Goal: Information Seeking & Learning: Find specific page/section

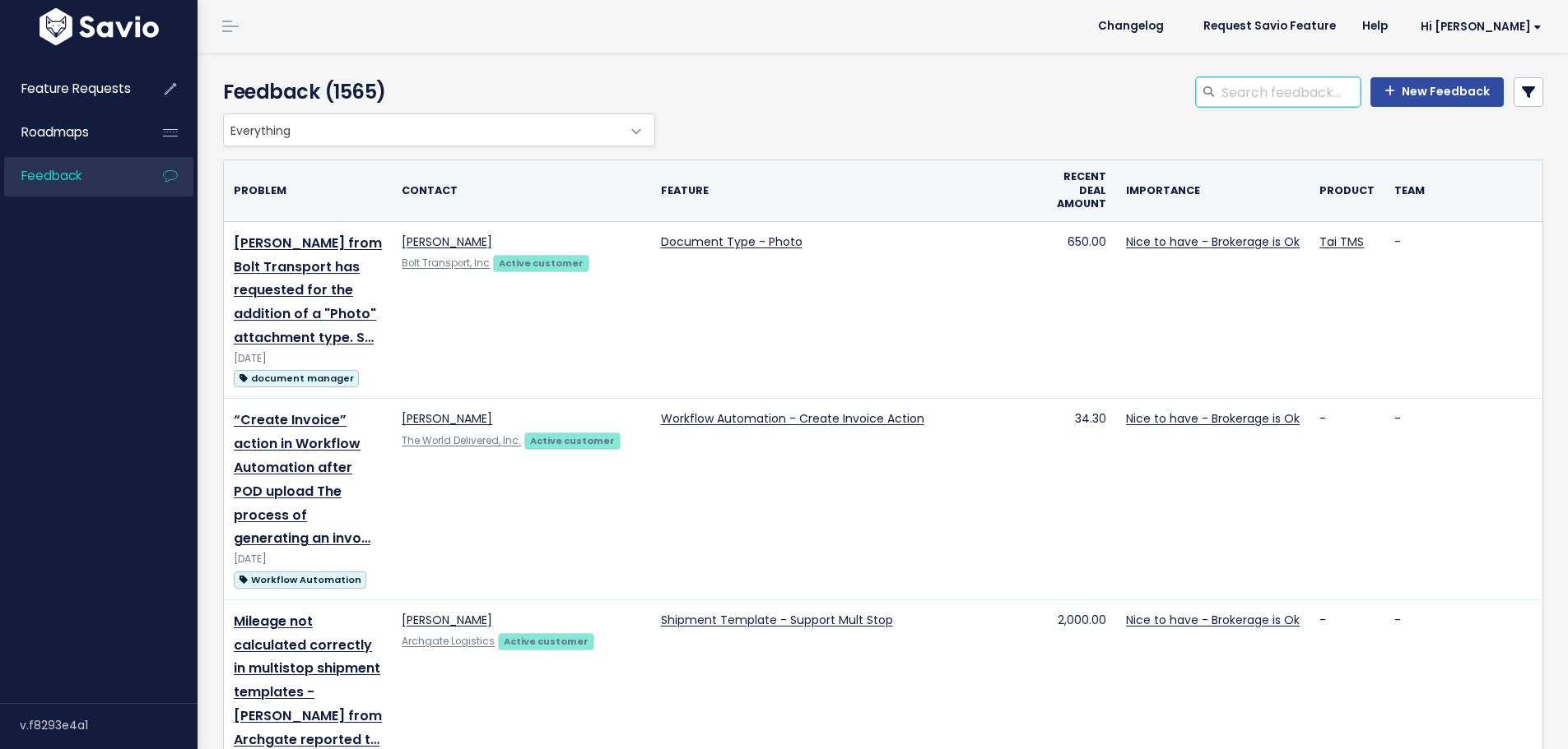
click at [1221, 91] on input "search" at bounding box center [1290, 92] width 141 height 29
type input "customer invoice document processor"
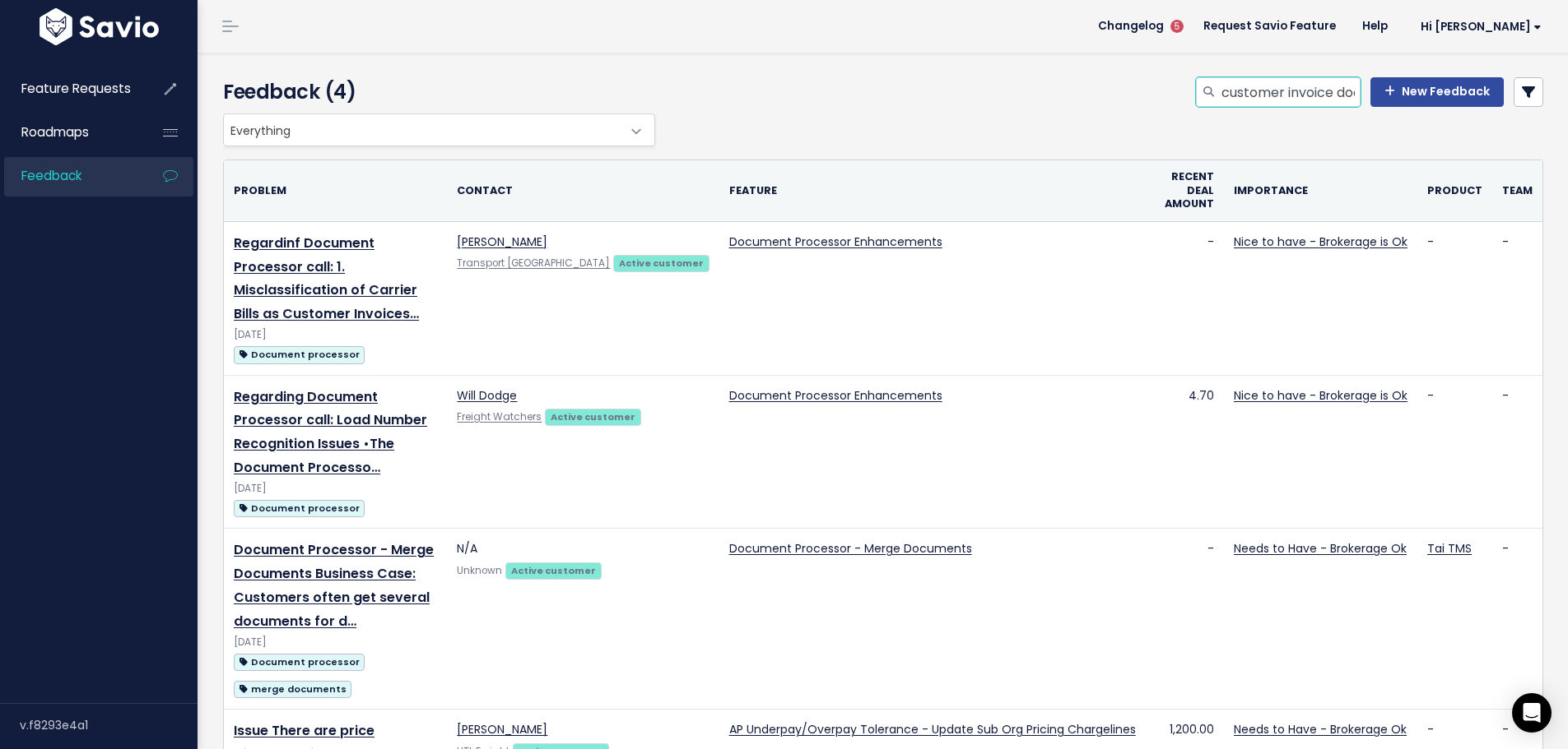
drag, startPoint x: 1325, startPoint y: 92, endPoint x: 973, endPoint y: 81, distance: 352.2
click at [984, 81] on div "customer invoice document processor New Feedback" at bounding box center [1107, 95] width 897 height 36
type input "payments document processor"
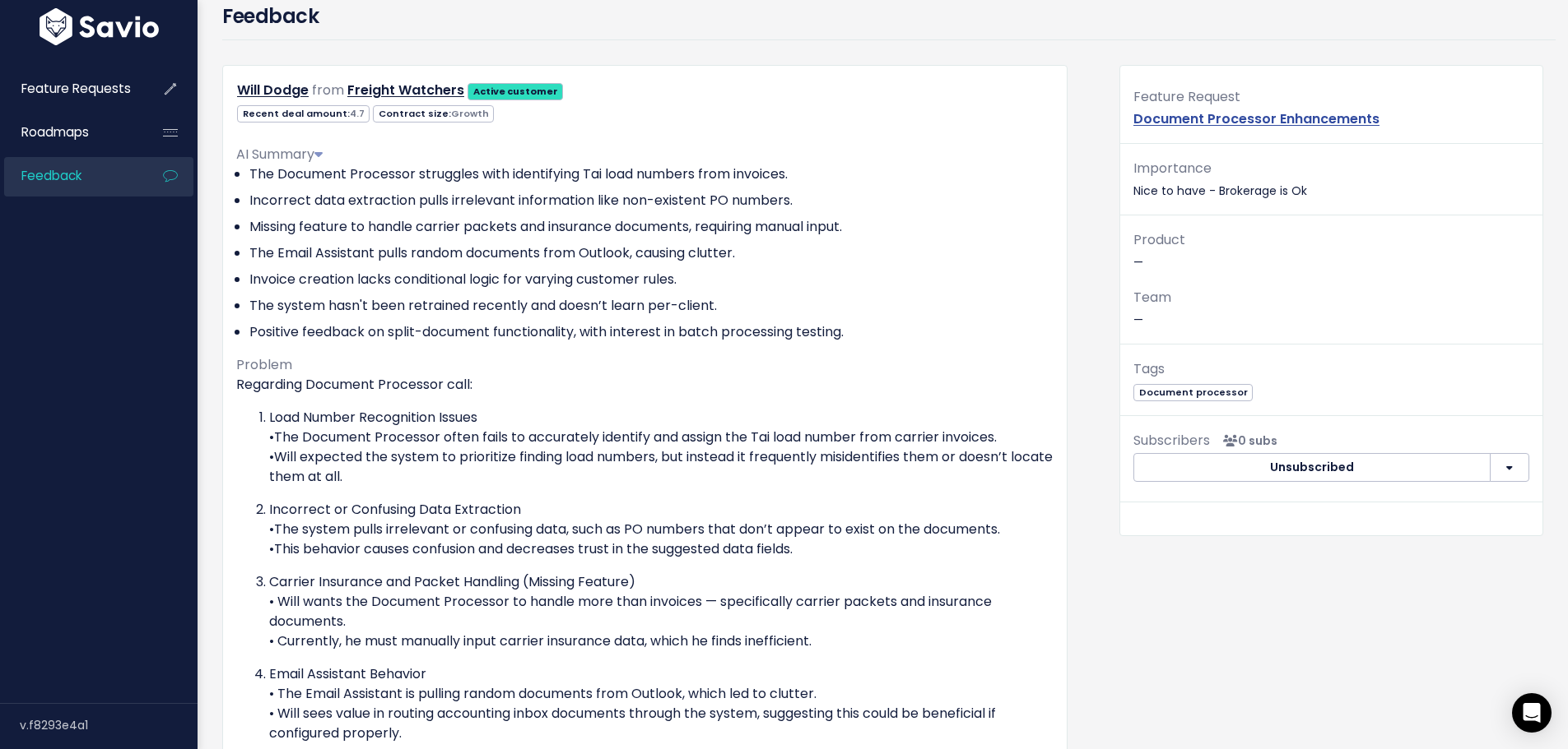
scroll to position [95, 0]
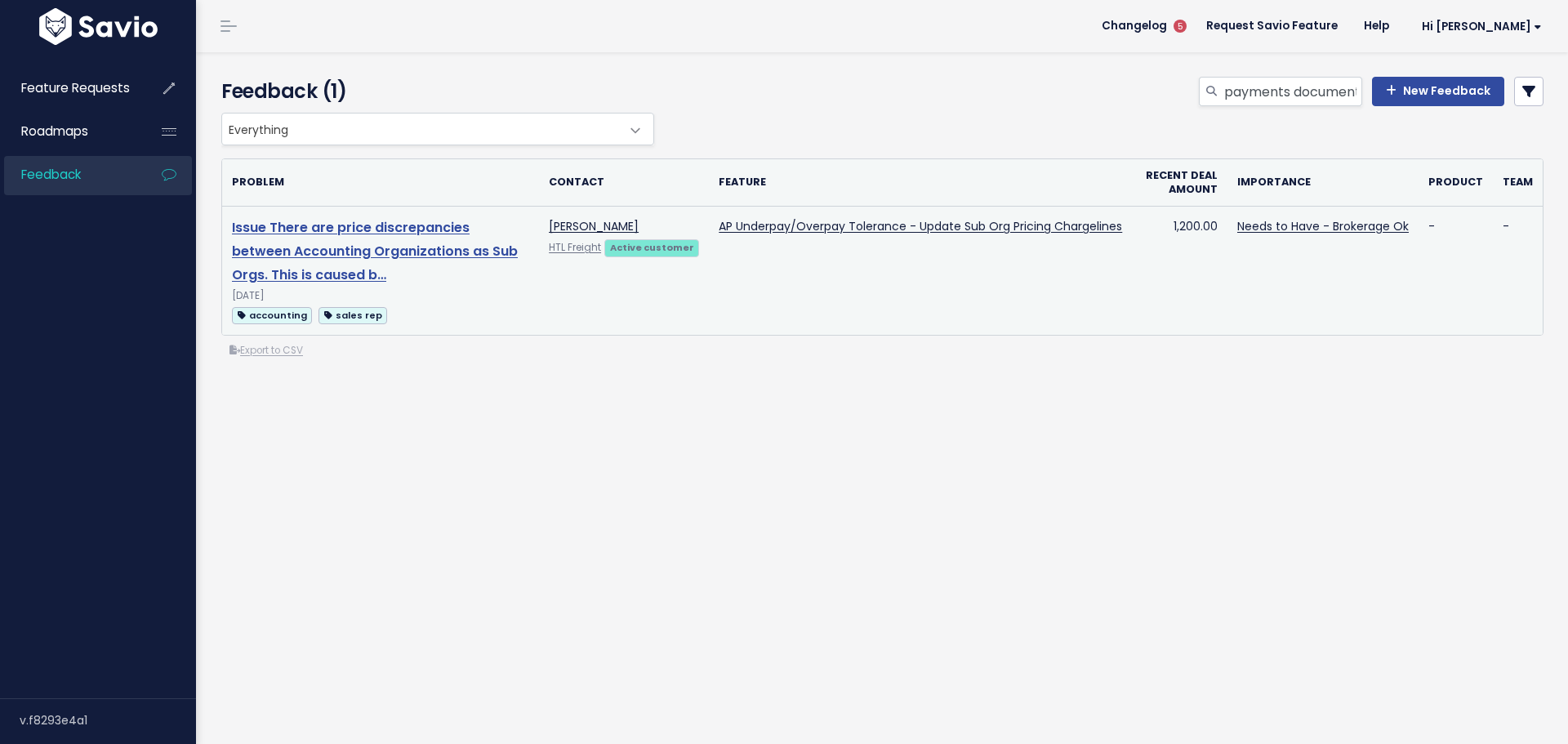
click at [445, 251] on link "Issue There are price discrepancies between Accounting Organizations as Sub Org…" at bounding box center [375, 251] width 286 height 66
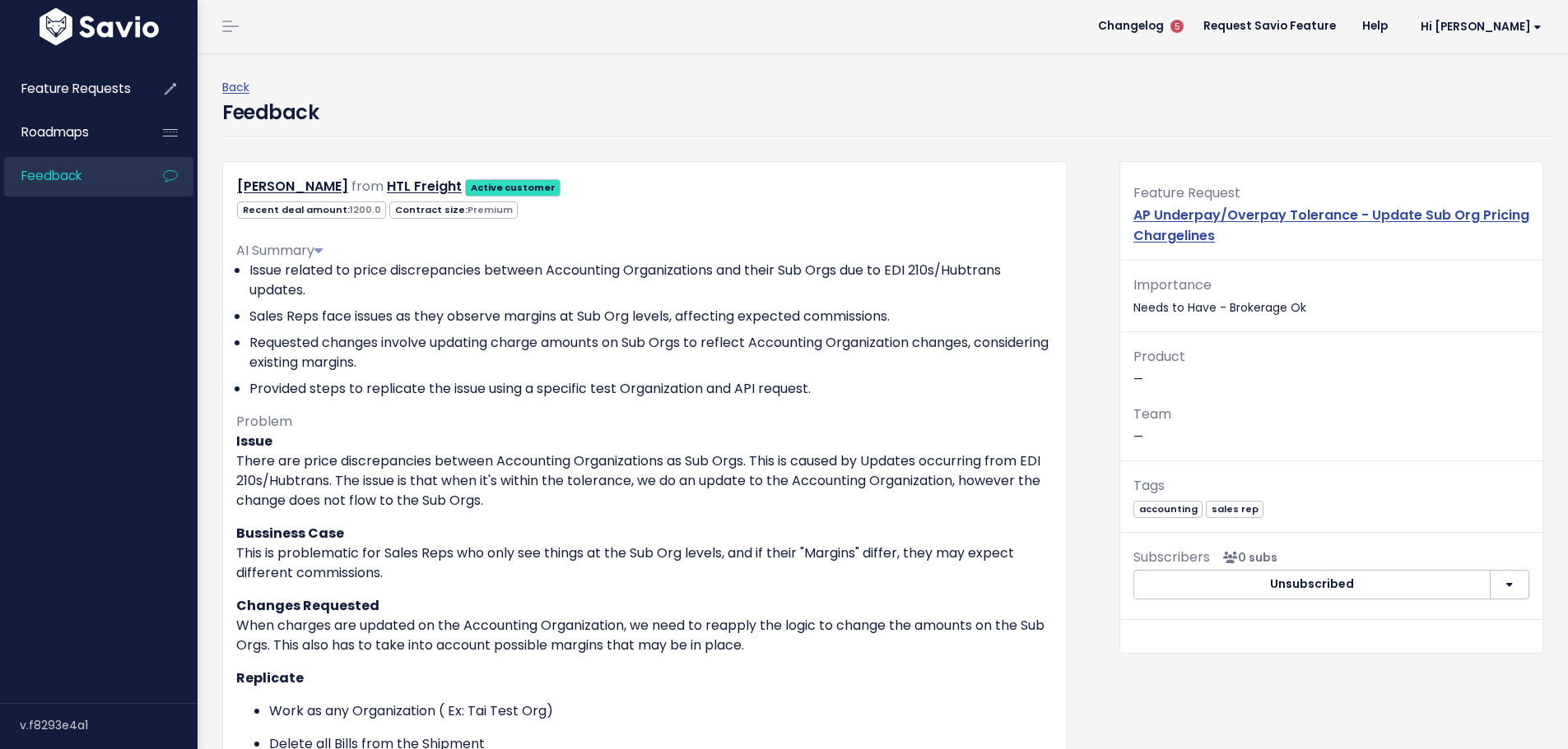
drag, startPoint x: 383, startPoint y: 464, endPoint x: 713, endPoint y: 496, distance: 331.5
click at [713, 496] on p "Issue There are price discrepancies between Accounting Organizations as Sub Org…" at bounding box center [644, 472] width 818 height 79
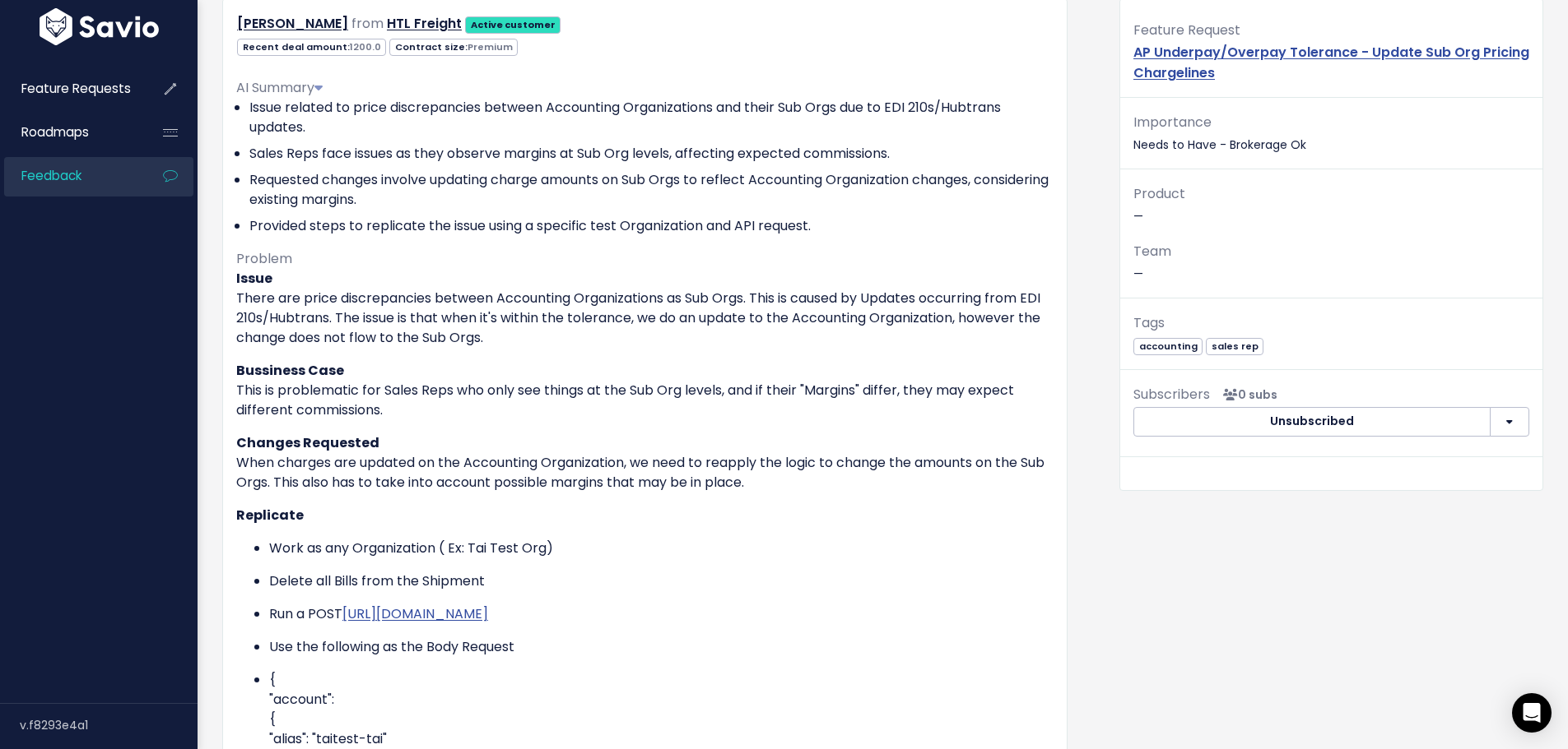
scroll to position [165, 0]
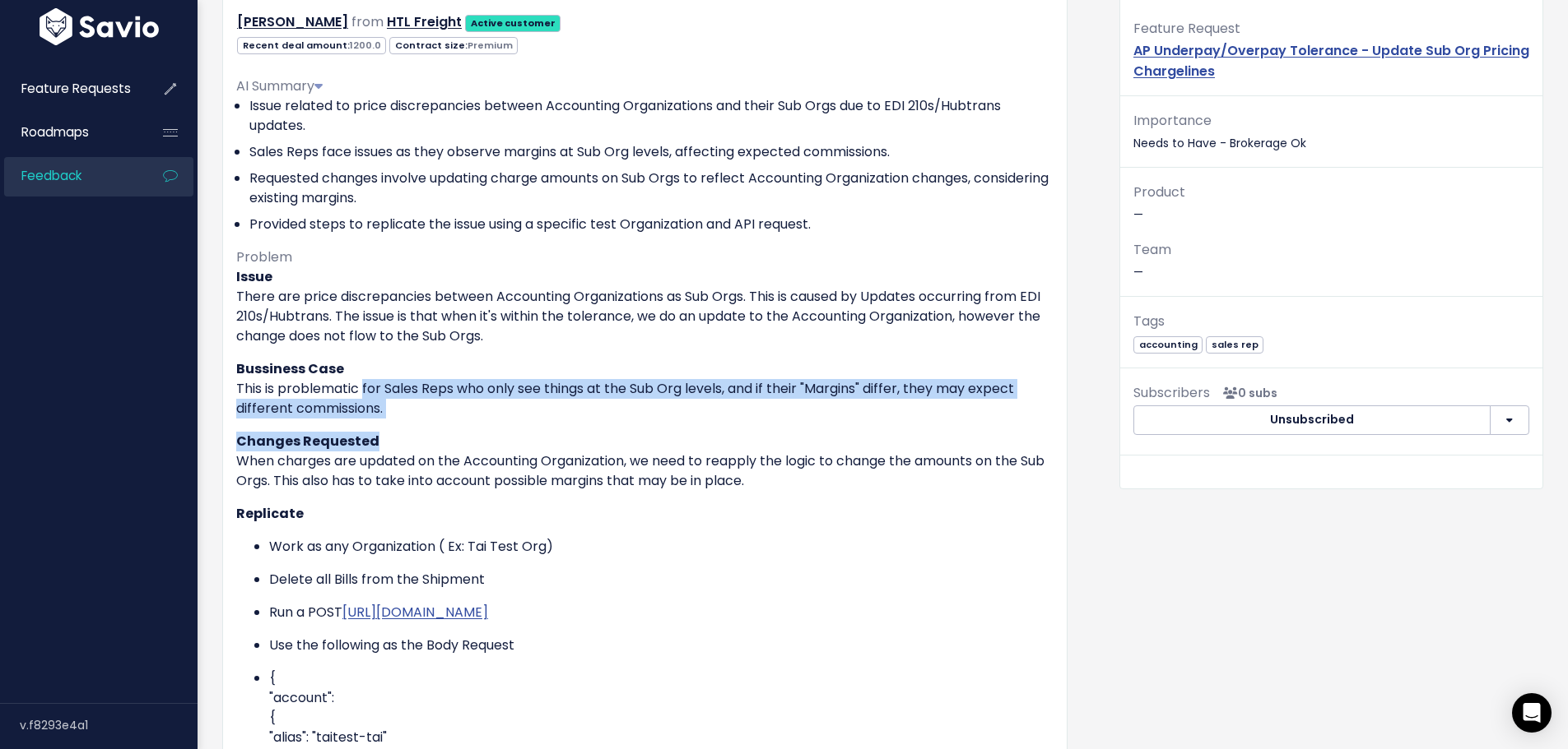
drag, startPoint x: 360, startPoint y: 387, endPoint x: 584, endPoint y: 419, distance: 226.3
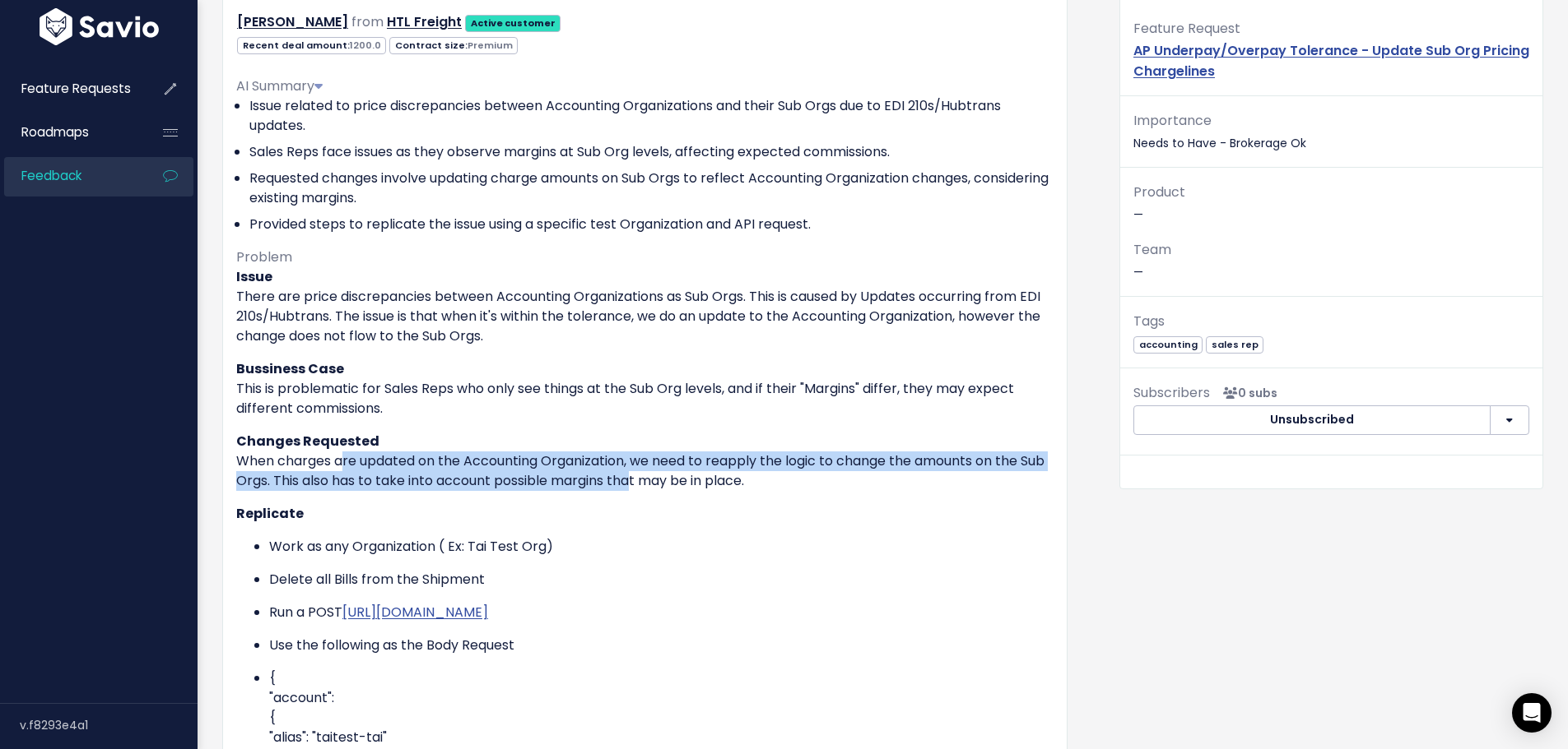
drag, startPoint x: 336, startPoint y: 455, endPoint x: 655, endPoint y: 487, distance: 320.6
click at [655, 487] on p "Changes Requested When charges are updated on the Accounting Organization, we n…" at bounding box center [644, 462] width 818 height 59
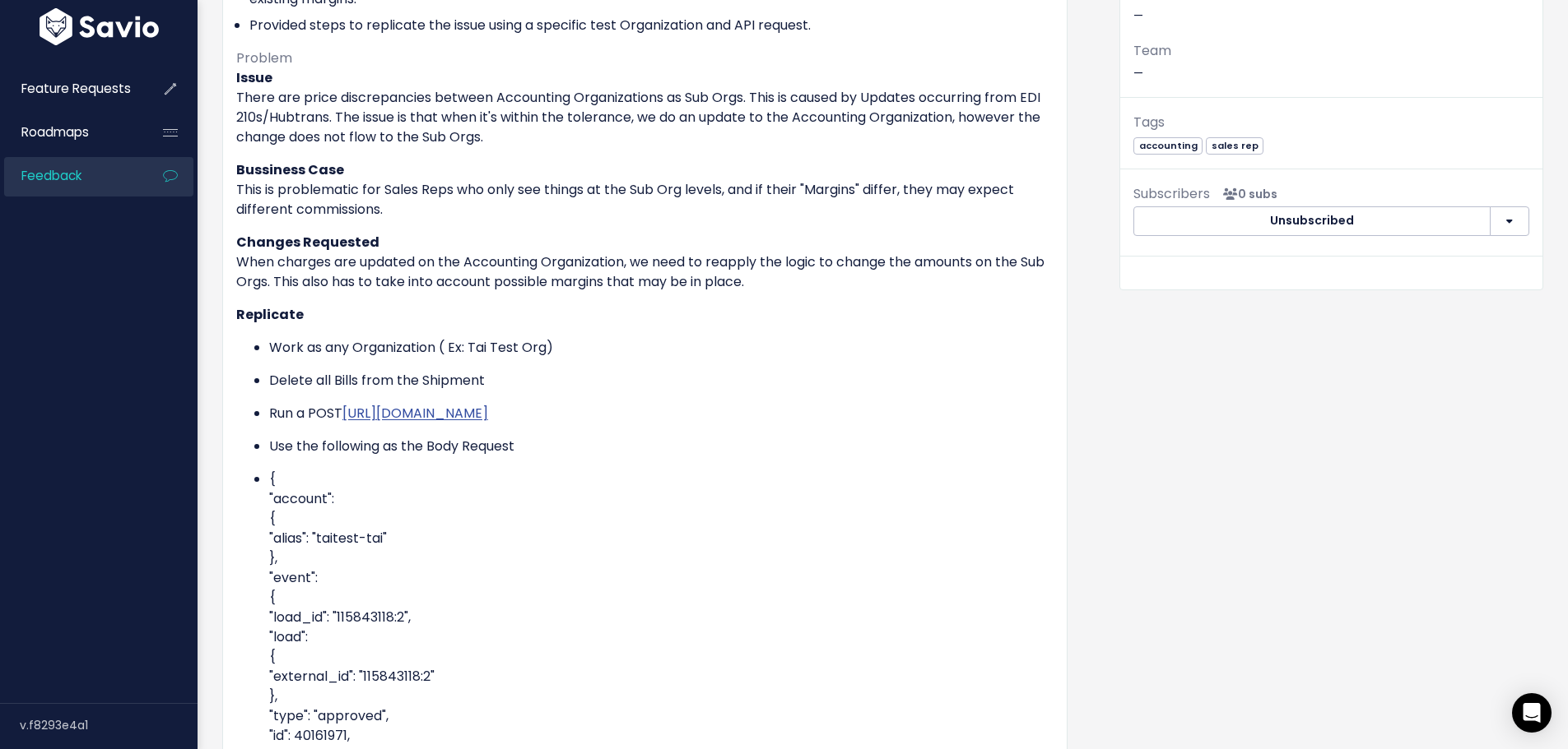
scroll to position [329, 0]
